Goal: Task Accomplishment & Management: Manage account settings

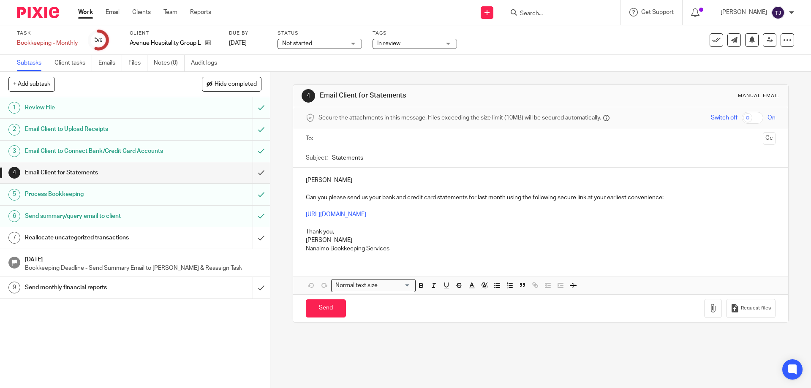
click at [42, 10] on img at bounding box center [38, 12] width 42 height 11
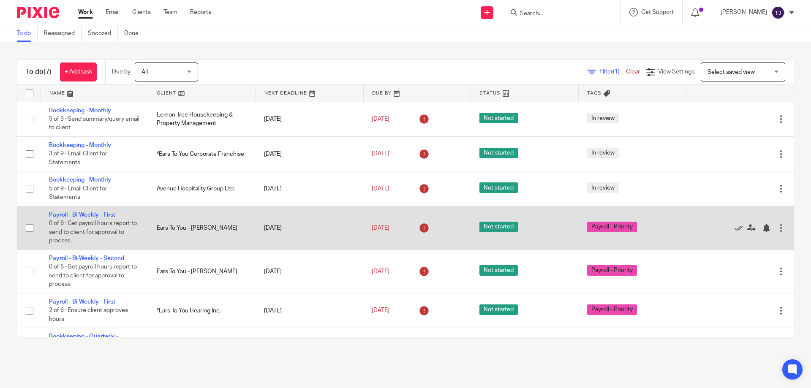
click at [777, 227] on div at bounding box center [781, 228] width 8 height 8
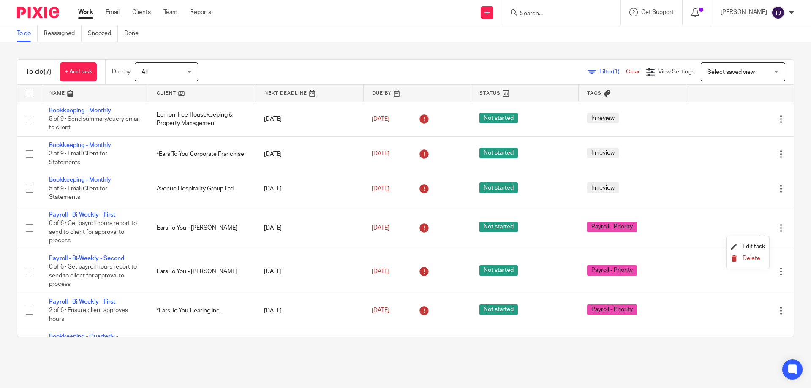
click at [750, 256] on span "Delete" at bounding box center [751, 258] width 18 height 6
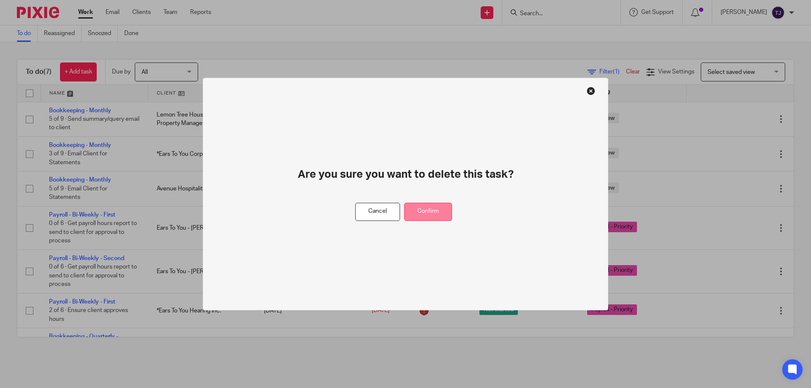
click at [424, 210] on button "Confirm" at bounding box center [428, 212] width 48 height 18
